Goal: Task Accomplishment & Management: Manage account settings

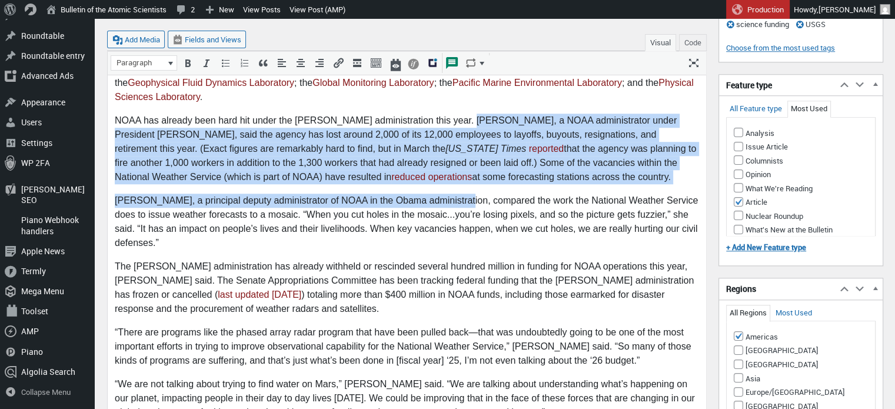
click at [479, 184] on p "NOAA has already been hard hit under the Trump administration this year. Rick S…" at bounding box center [407, 149] width 585 height 71
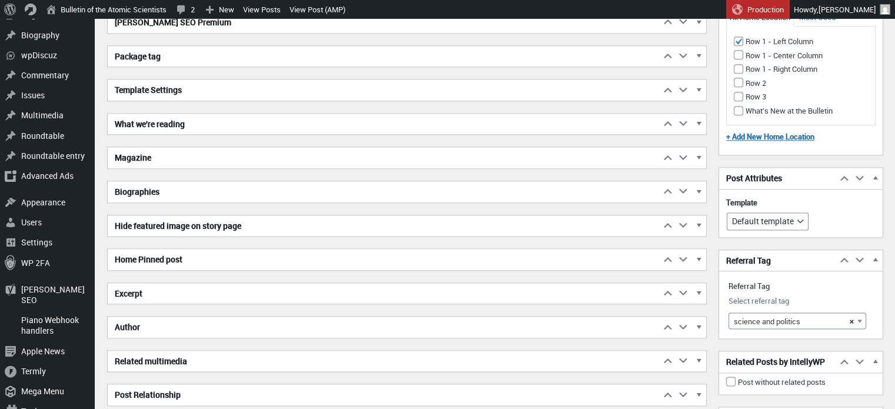
scroll to position [1472, 0]
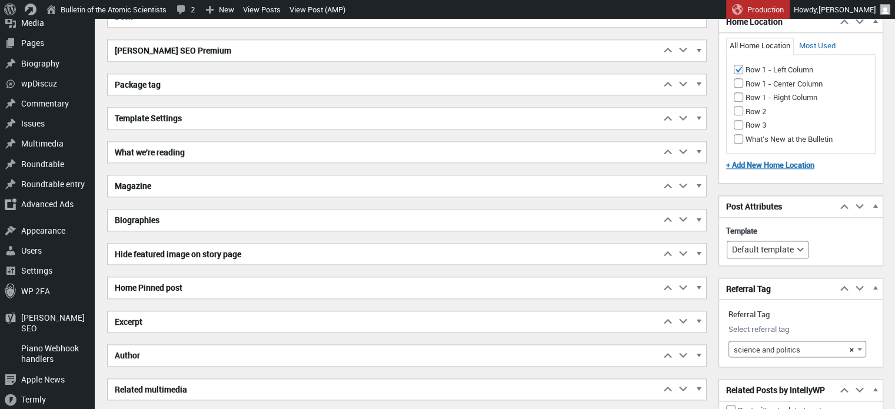
click at [239, 322] on h2 "Excerpt" at bounding box center [384, 321] width 553 height 21
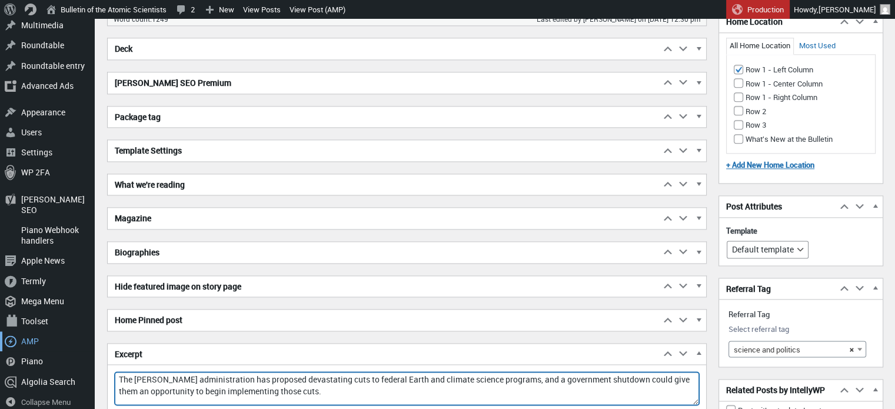
drag, startPoint x: 300, startPoint y: 355, endPoint x: 86, endPoint y: 332, distance: 215.5
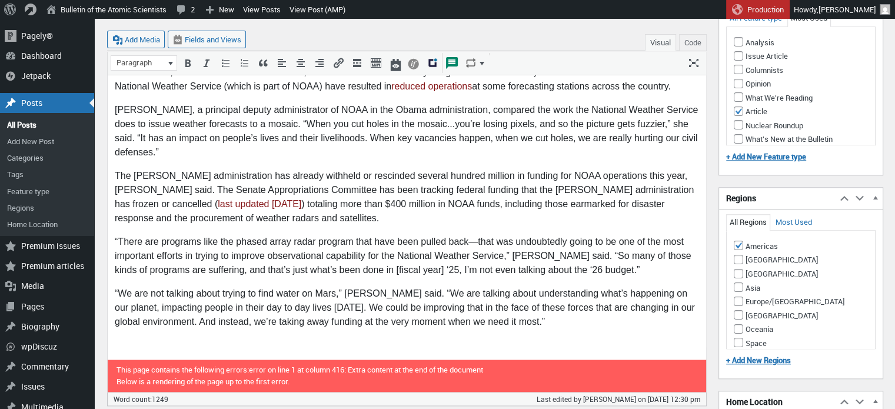
scroll to position [1027, 0]
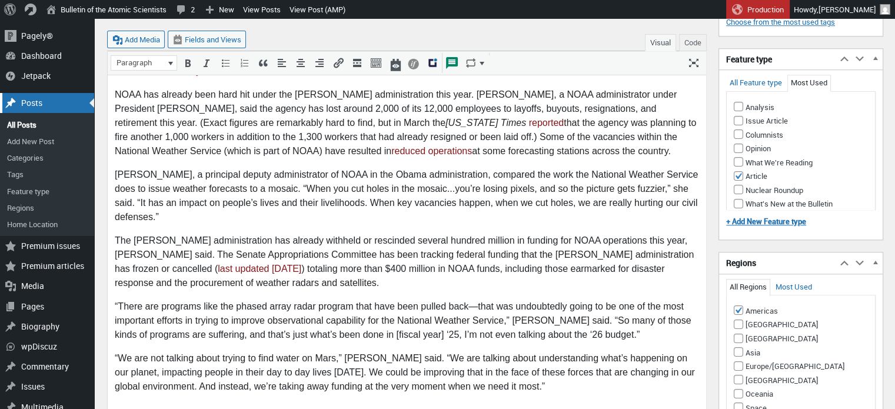
click at [29, 101] on div "Posts" at bounding box center [47, 103] width 94 height 20
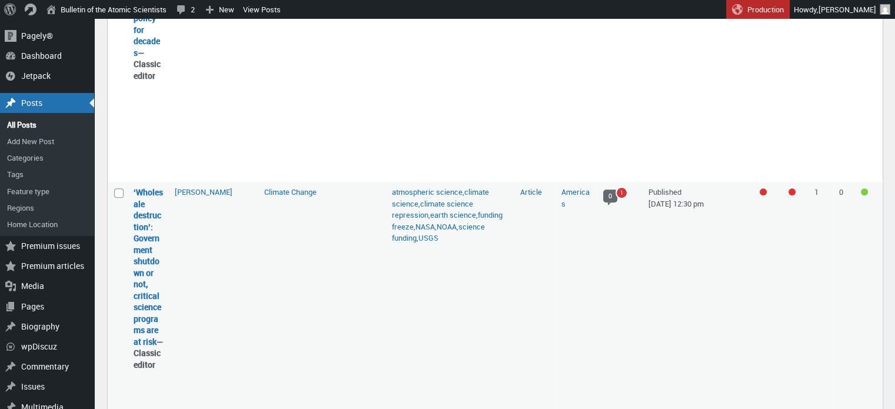
scroll to position [698, 0]
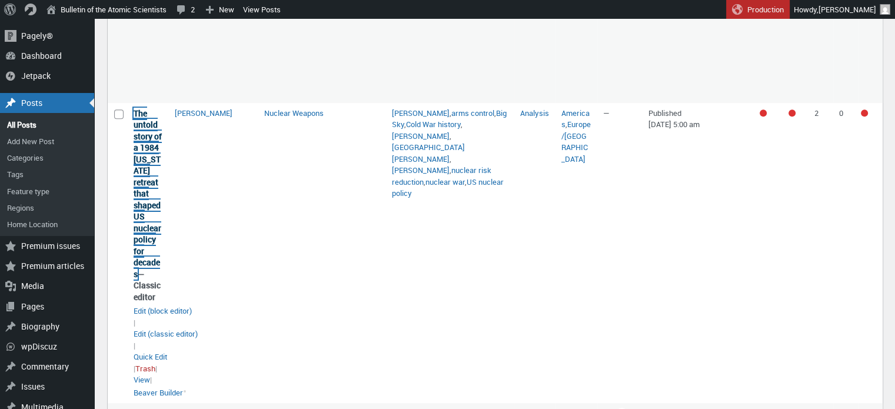
click at [148, 192] on link "The untold story of a 1984 [US_STATE] retreat that shaped US nuclear policy for…" at bounding box center [148, 194] width 28 height 172
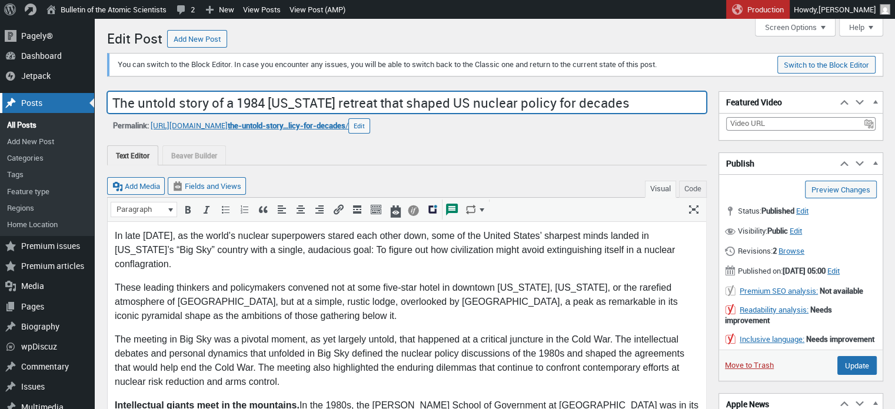
drag, startPoint x: 617, startPoint y: 105, endPoint x: 51, endPoint y: 94, distance: 566.4
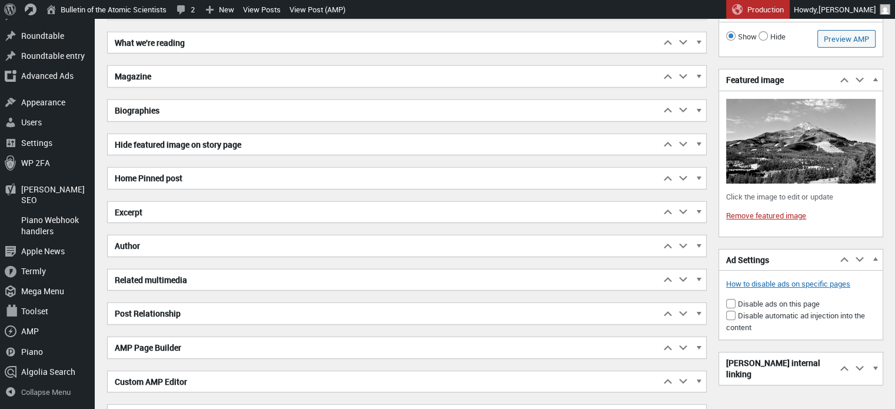
scroll to position [3296, 0]
click at [275, 201] on h2 "Excerpt" at bounding box center [384, 211] width 553 height 21
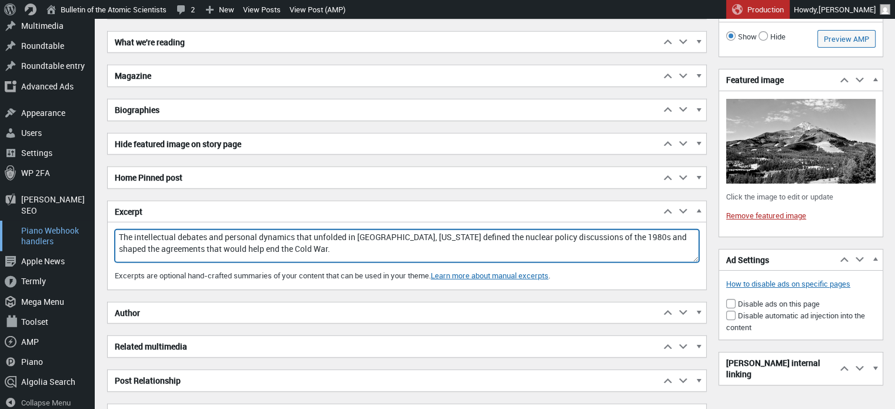
drag, startPoint x: 309, startPoint y: 247, endPoint x: 89, endPoint y: 222, distance: 221.6
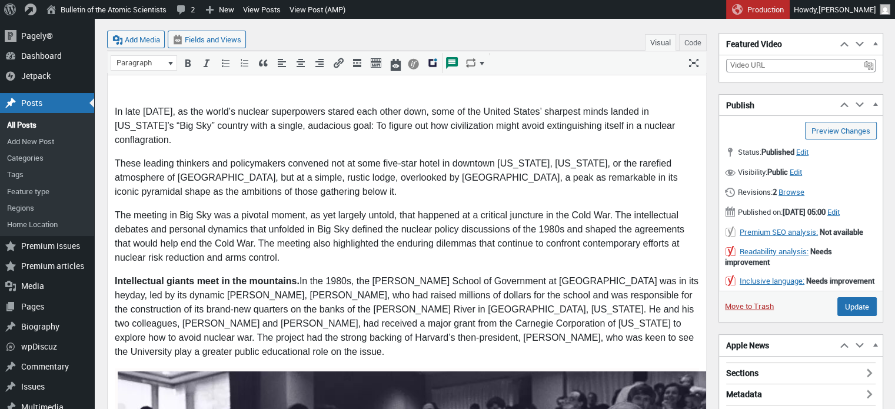
scroll to position [0, 0]
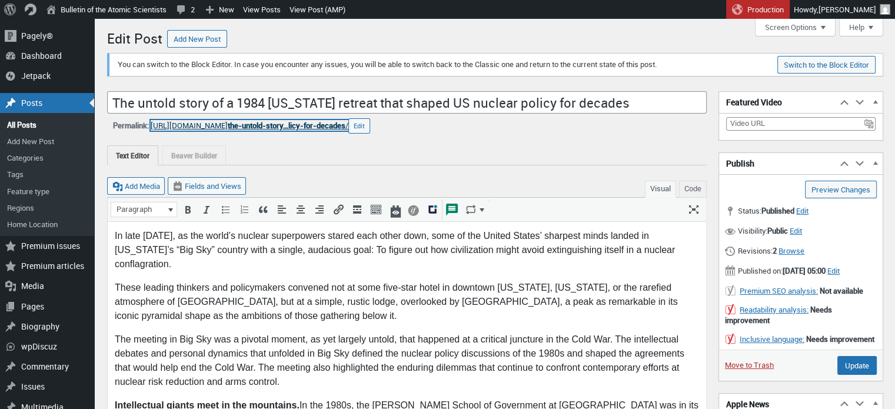
click at [346, 124] on span "the-untold-story…licy-for-decades" at bounding box center [287, 125] width 118 height 11
